Goal: Task Accomplishment & Management: Use online tool/utility

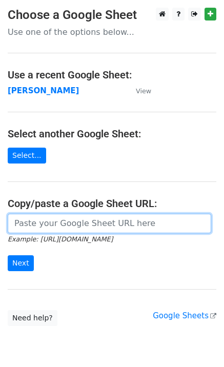
drag, startPoint x: 33, startPoint y: 229, endPoint x: 33, endPoint y: 237, distance: 7.2
click at [33, 229] on input "url" at bounding box center [109, 223] width 203 height 19
paste input "https://docs.google.com/spreadsheets/d/1-vuey2nK_okxf-JivA7sf96WnD_L0rZf5mgk8Rc…"
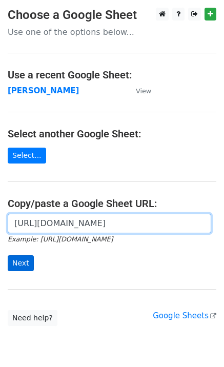
scroll to position [0, 288]
type input "https://docs.google.com/spreadsheets/d/1-vuey2nK_okxf-JivA7sf96WnD_L0rZf5mgk8Rc…"
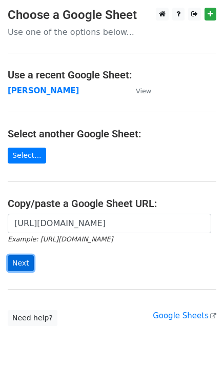
click at [25, 262] on input "Next" at bounding box center [21, 263] width 26 height 16
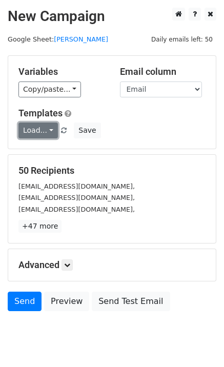
click at [42, 136] on link "Load..." at bounding box center [37, 130] width 39 height 16
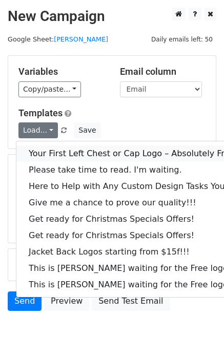
click at [55, 153] on link "Your First Left Chest or Cap Logo – Absolutely Free" at bounding box center [138, 153] width 244 height 16
